Goal: Task Accomplishment & Management: Manage account settings

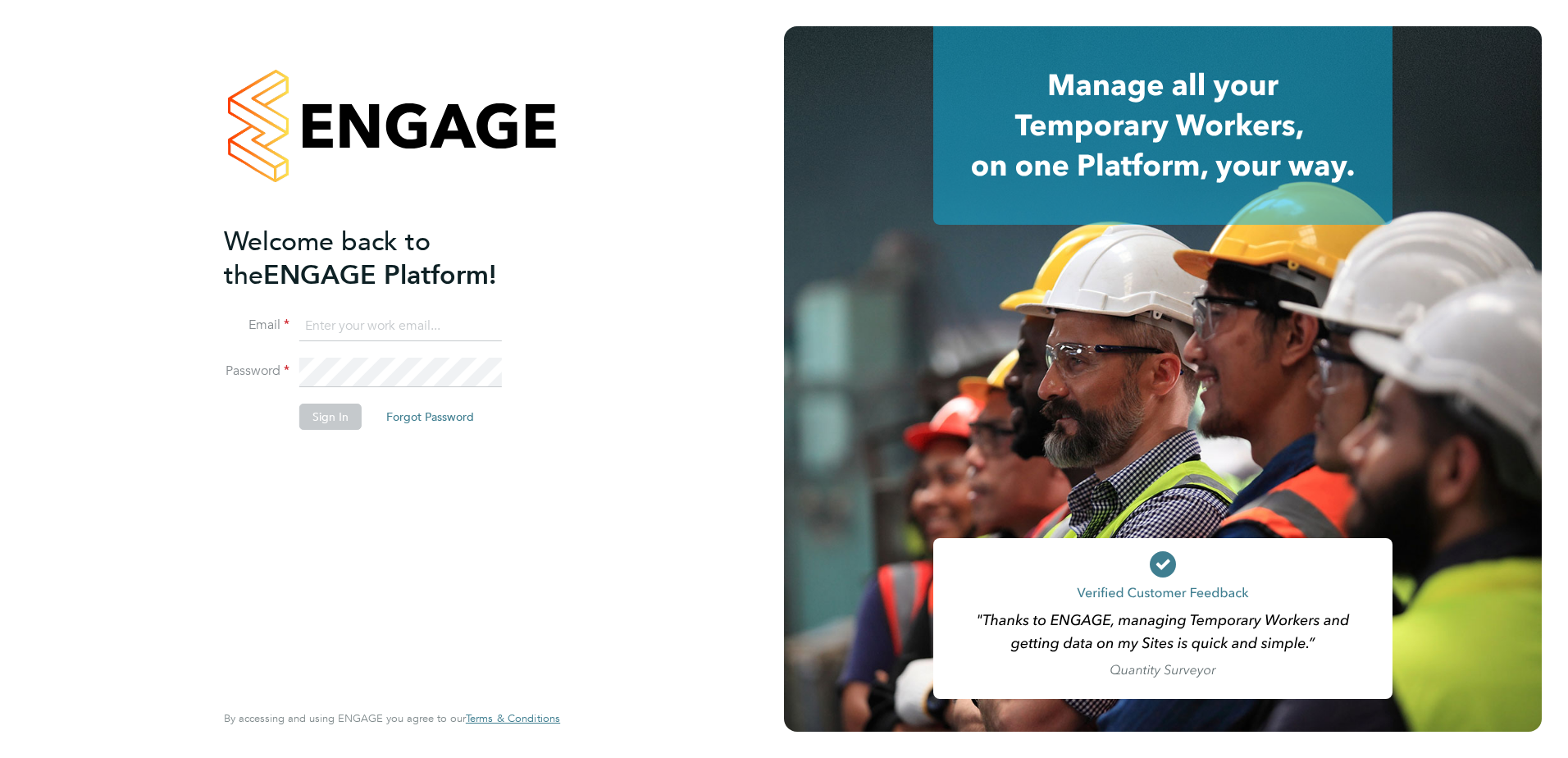
type input "lee.swanwick@vistry.co.uk"
click at [834, 272] on div at bounding box center [1162, 379] width 758 height 705
click at [730, 384] on div "Welcome back to the ENGAGE Platform! Email lee.swanwick@vistry.co.uk Password S…" at bounding box center [391, 379] width 784 height 758
click at [321, 427] on button "Sign In" at bounding box center [330, 417] width 62 height 27
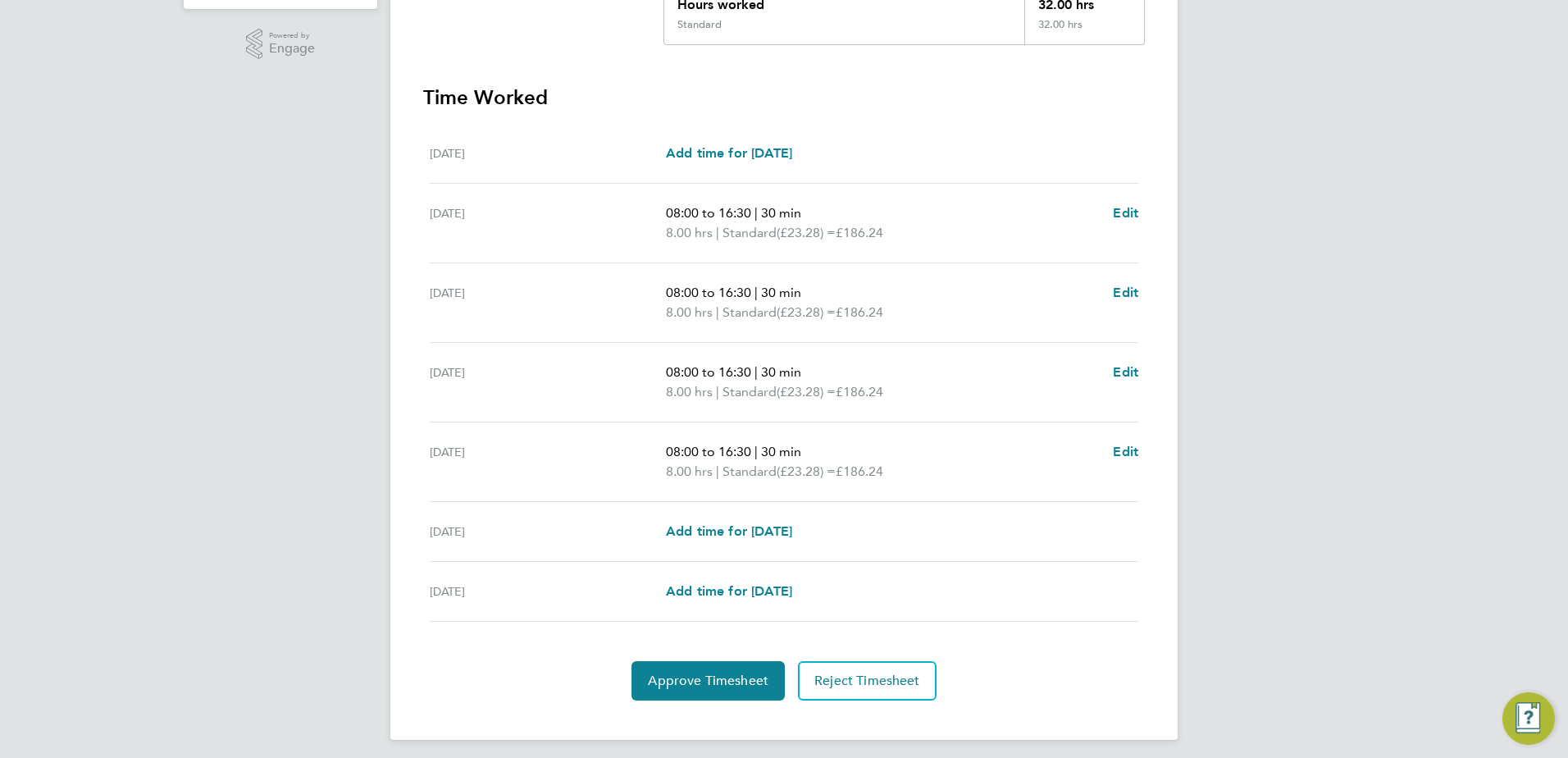
scroll to position [407, 0]
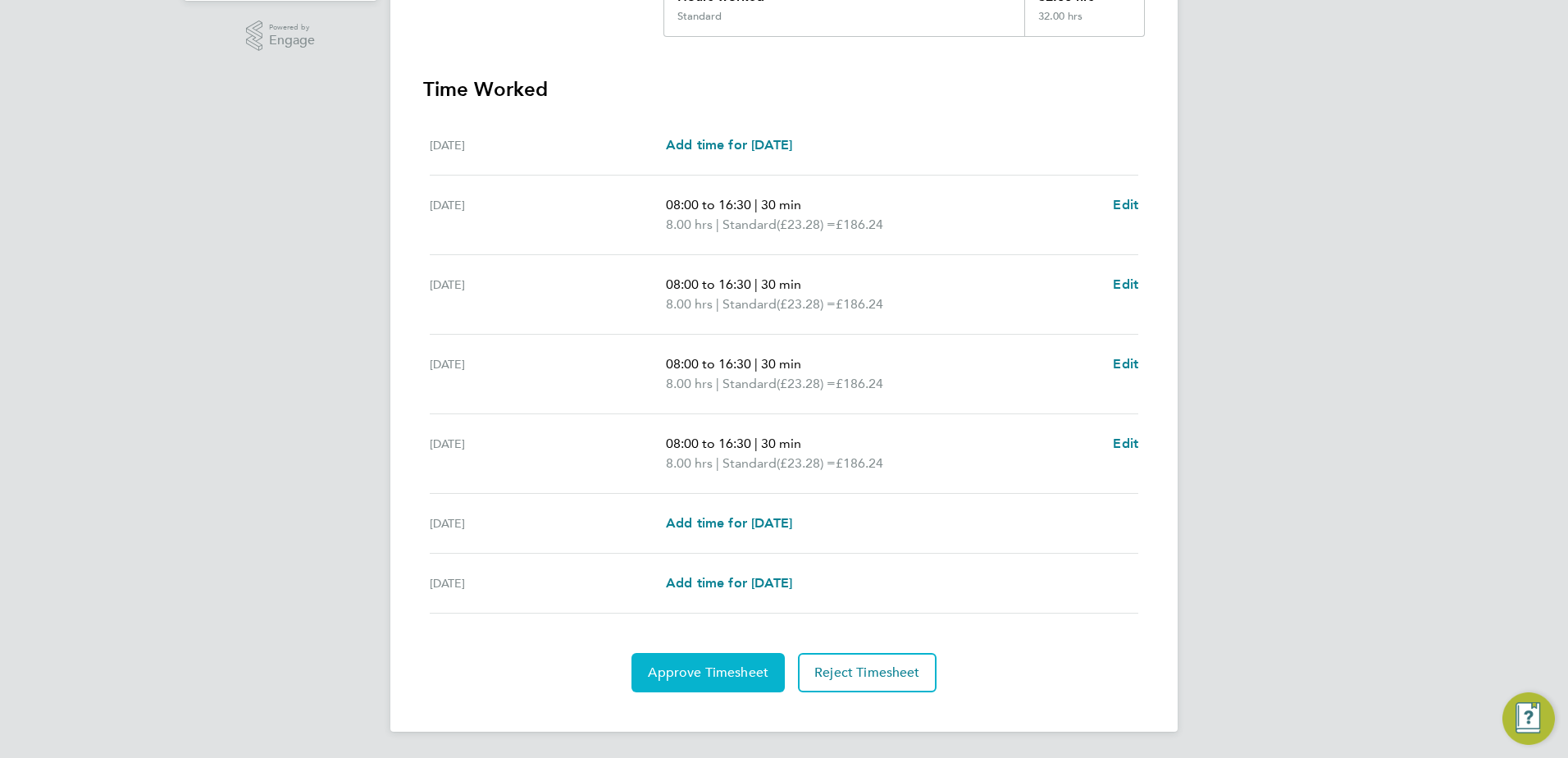
click at [735, 664] on span "Approve Timesheet" at bounding box center [708, 672] width 120 height 17
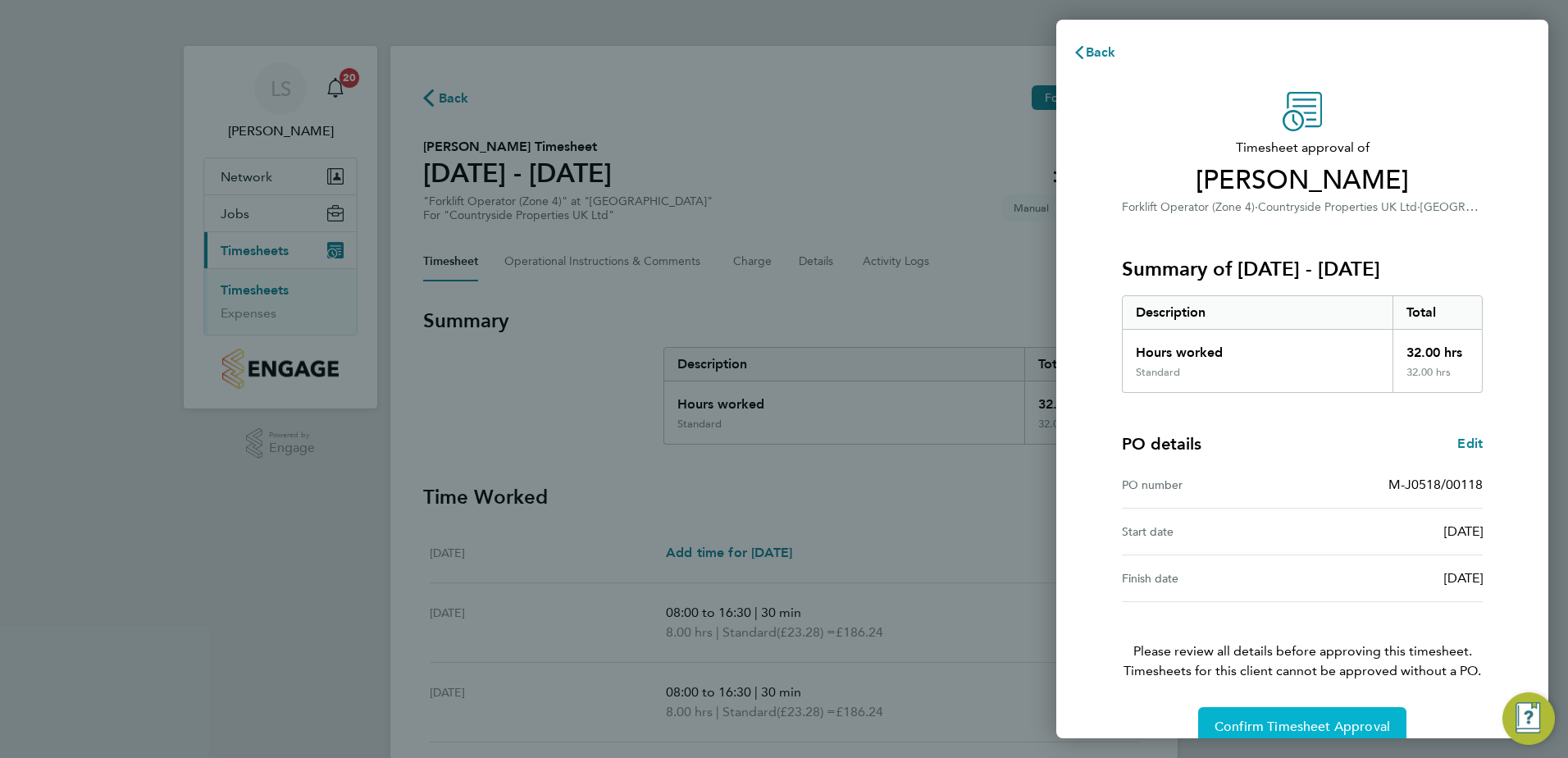
click at [1325, 723] on span "Confirm Timesheet Approval" at bounding box center [1302, 726] width 175 height 17
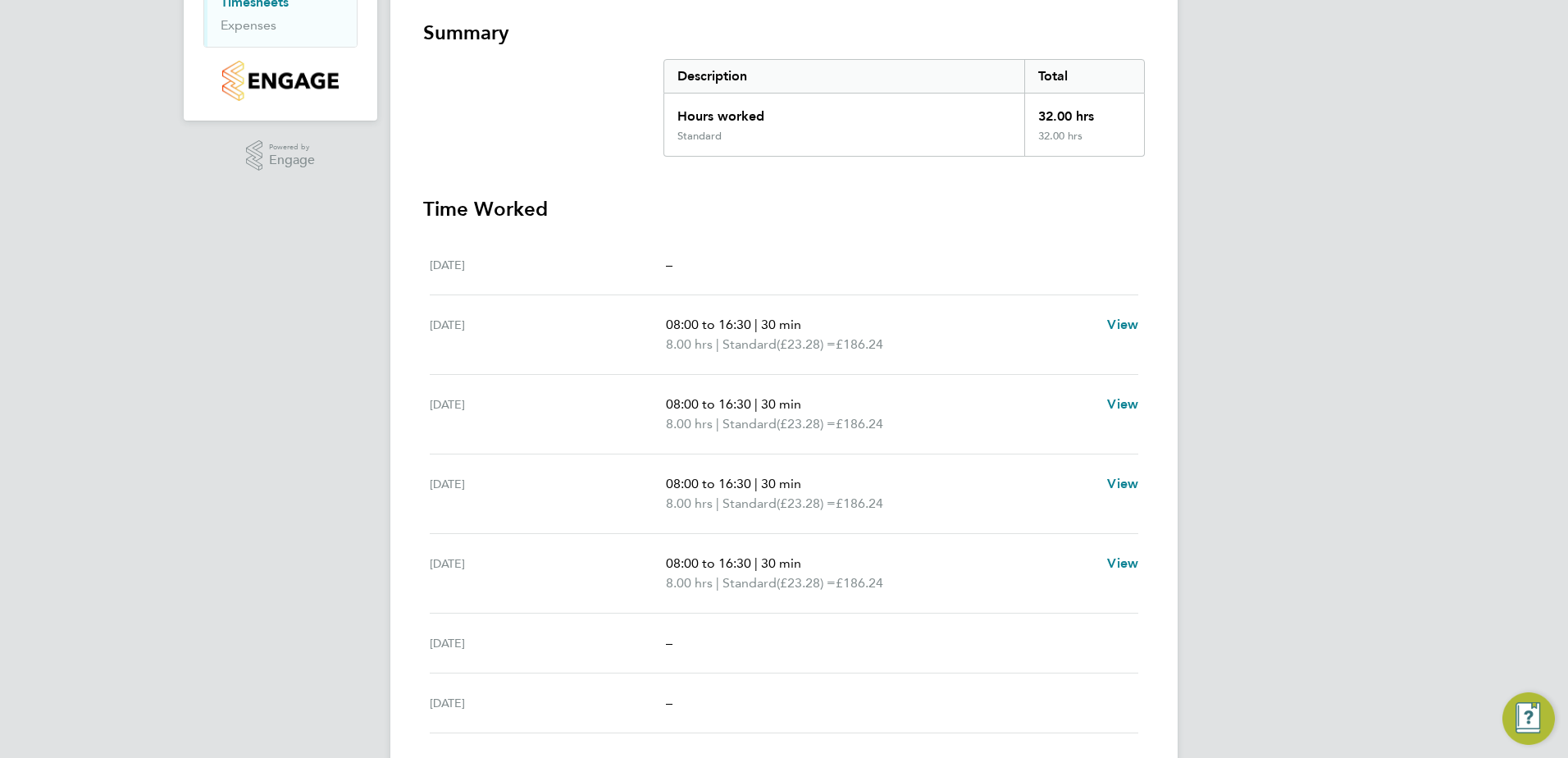
scroll to position [329, 0]
